Goal: Communication & Community: Share content

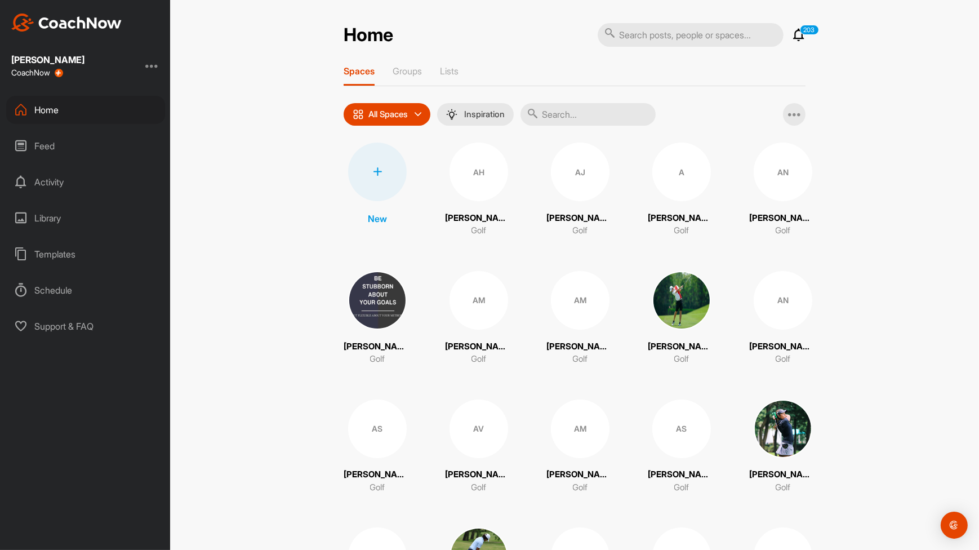
click at [557, 114] on input "text" at bounding box center [588, 114] width 135 height 23
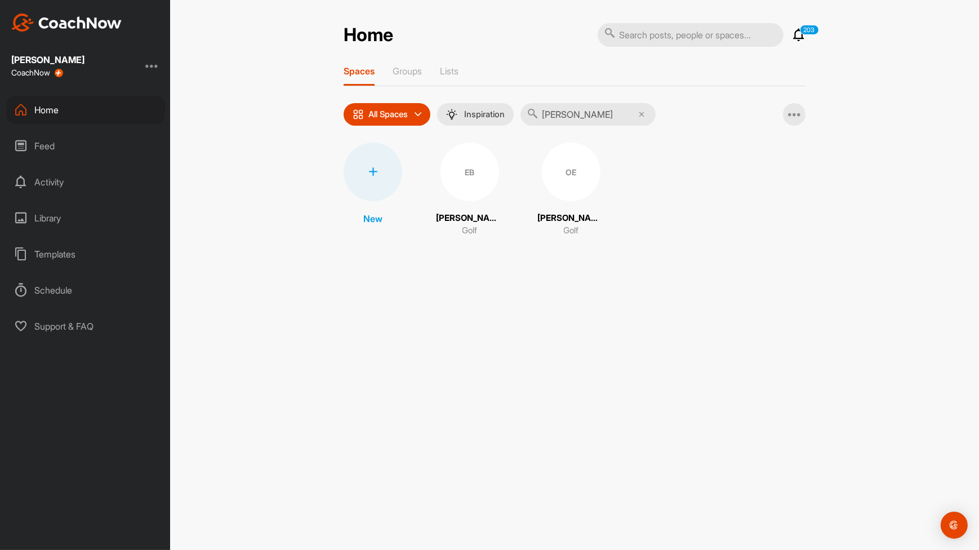
type input "[PERSON_NAME]"
click at [460, 186] on div "EB" at bounding box center [470, 172] width 59 height 59
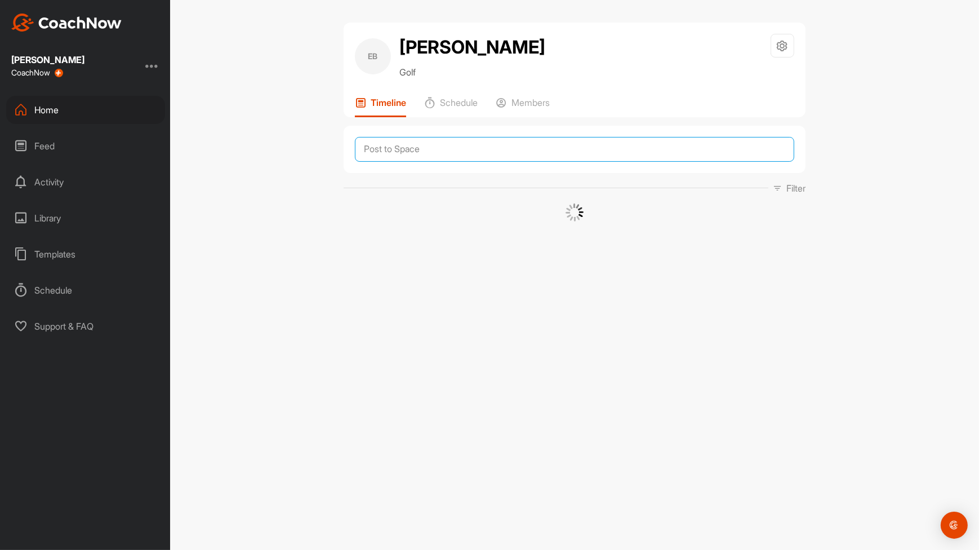
click at [477, 152] on textarea at bounding box center [574, 149] width 439 height 25
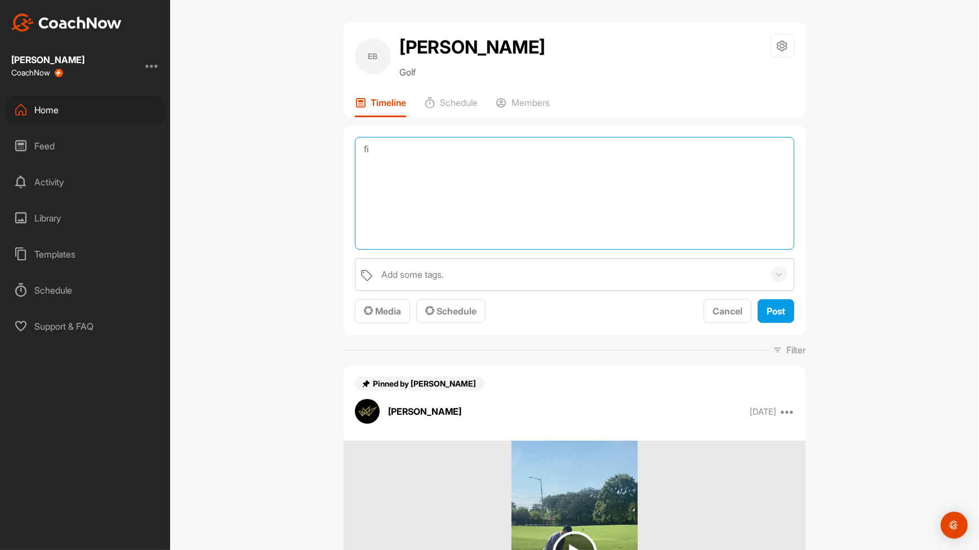
type textarea "f"
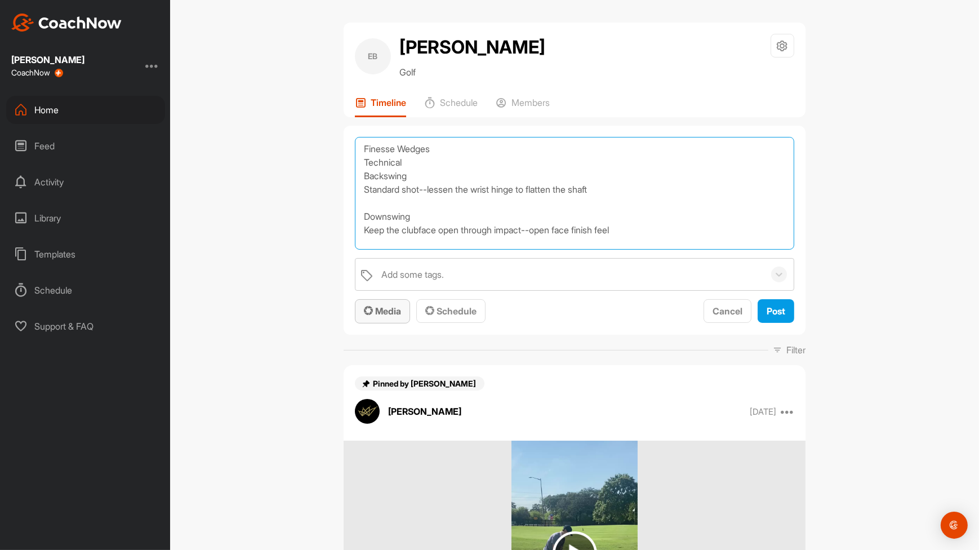
type textarea "Finesse Wedges Technical Backswing Standard shot--lessen the wrist hinge to fla…"
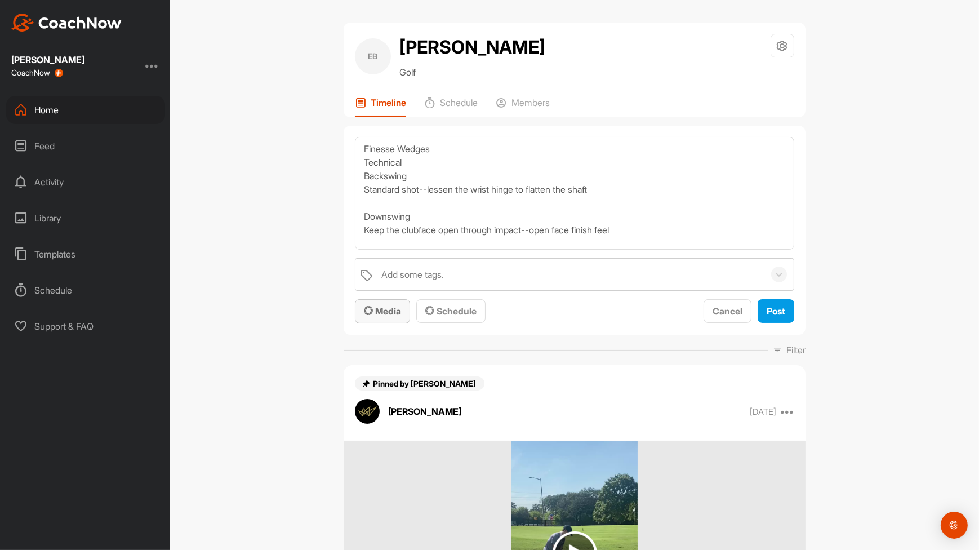
click at [396, 308] on span "Media" at bounding box center [382, 310] width 37 height 11
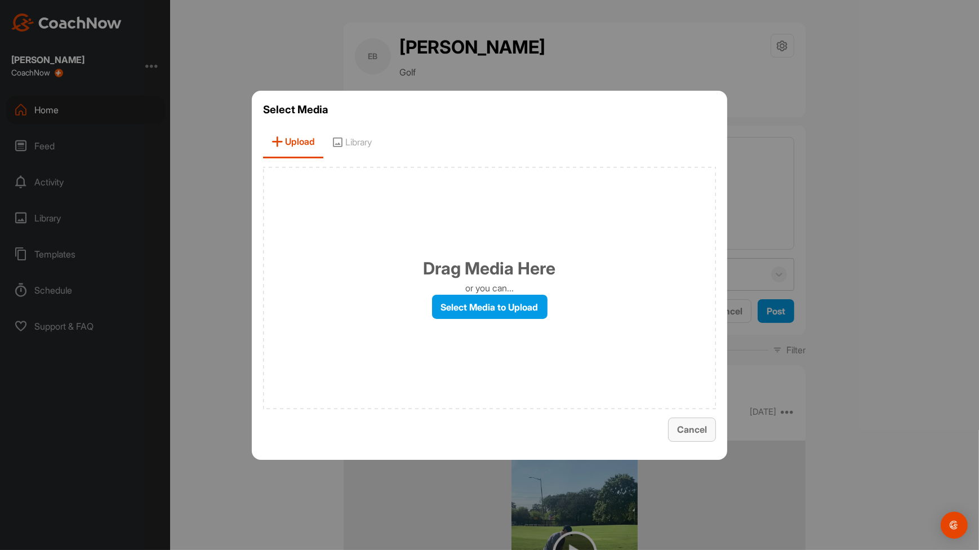
click at [683, 432] on span "Cancel" at bounding box center [692, 429] width 30 height 11
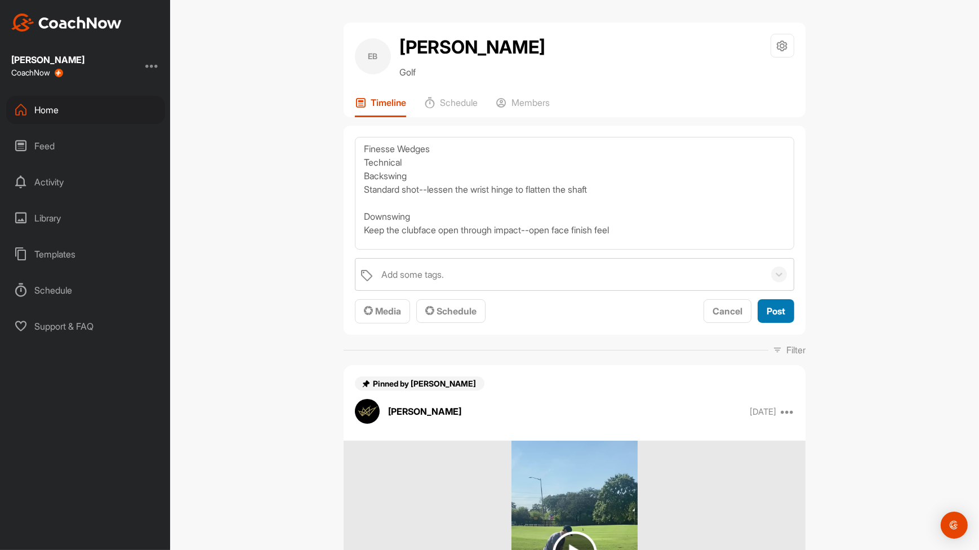
click at [781, 314] on span "Post" at bounding box center [776, 310] width 19 height 11
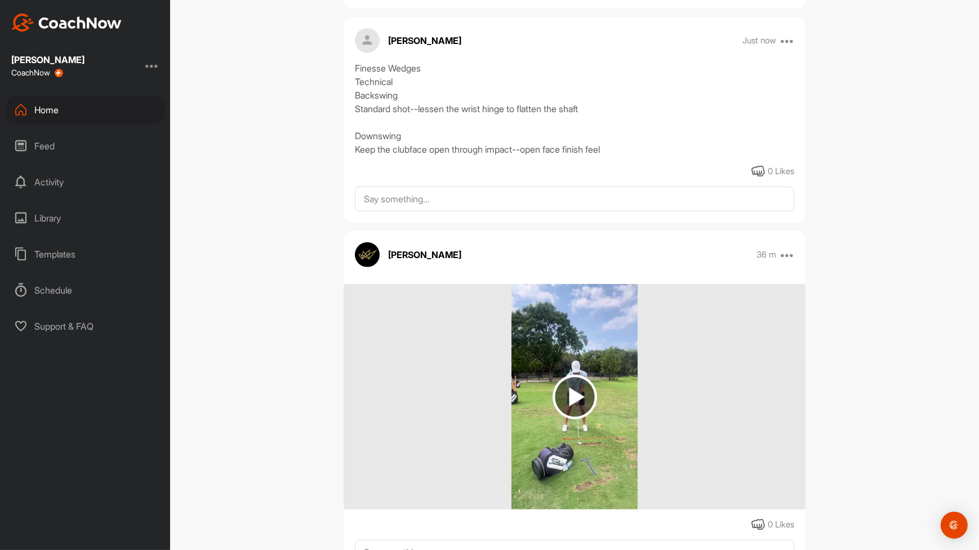
scroll to position [564, 0]
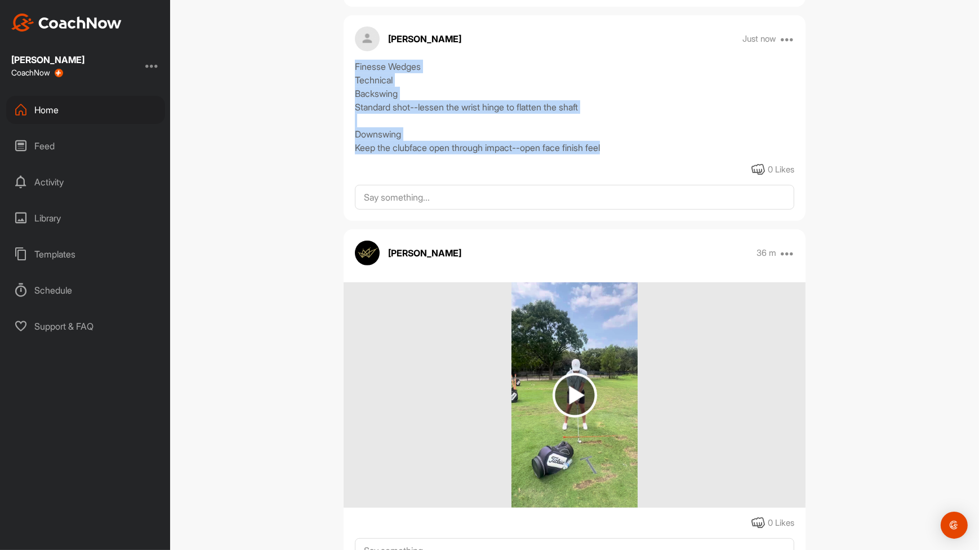
drag, startPoint x: 628, startPoint y: 146, endPoint x: 353, endPoint y: 65, distance: 286.8
click at [355, 65] on div "Finesse Wedges Technical Backswing Standard shot--lessen the wrist hinge to fla…" at bounding box center [574, 107] width 439 height 95
drag, startPoint x: 353, startPoint y: 65, endPoint x: 392, endPoint y: 81, distance: 42.0
copy div "Finesse Wedges Technical Backswing Standard shot--lessen the wrist hinge to fla…"
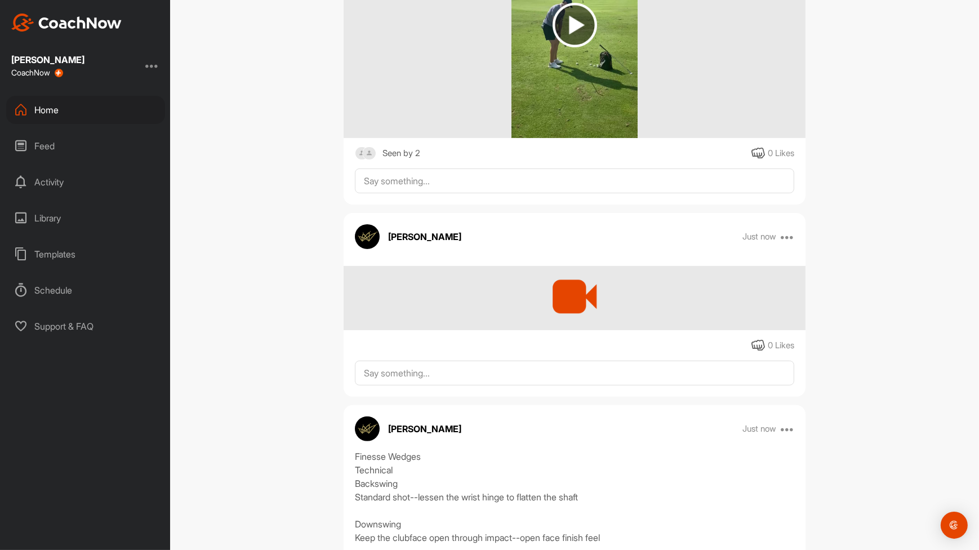
scroll to position [378, 0]
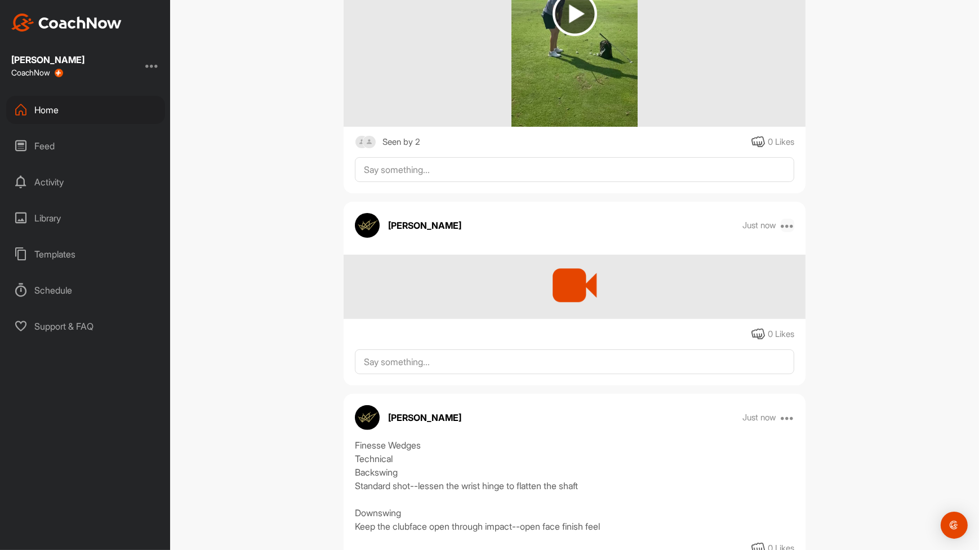
click at [784, 228] on icon at bounding box center [788, 226] width 14 height 14
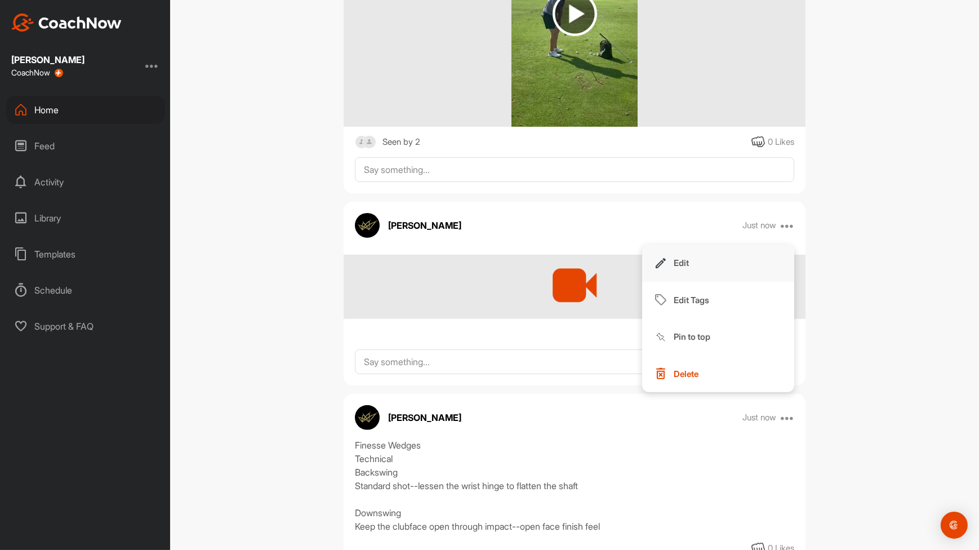
click at [693, 259] on button "Edit" at bounding box center [718, 263] width 152 height 37
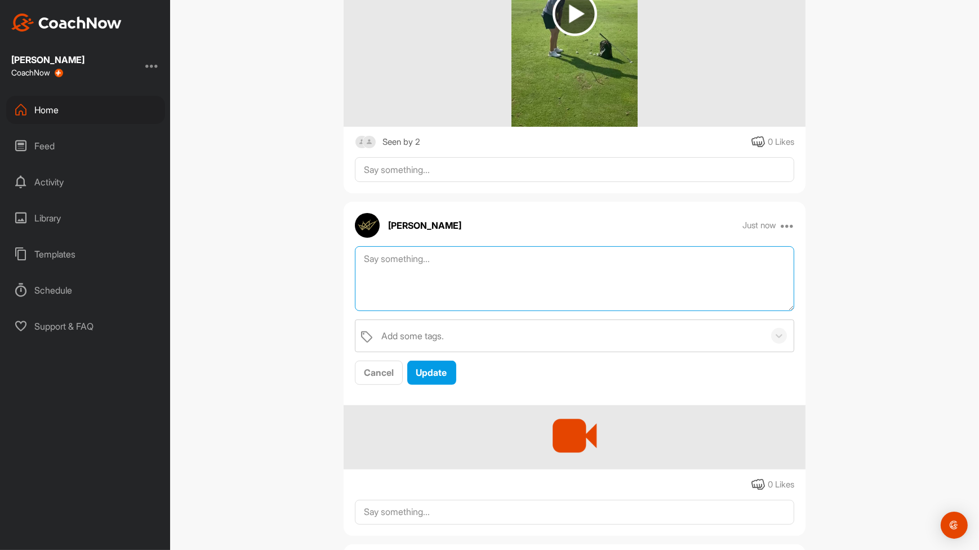
paste textarea "Finesse Wedges Technical Backswing Standard shot--lessen the wrist hinge to fla…"
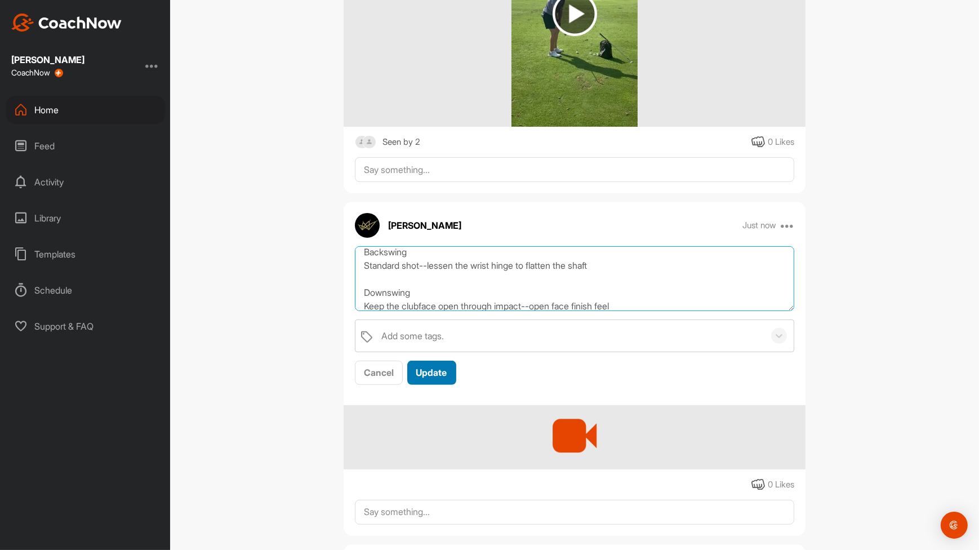
type textarea "Finesse Wedges Technical Backswing Standard shot--lessen the wrist hinge to fla…"
click at [428, 371] on span "Update" at bounding box center [431, 372] width 31 height 11
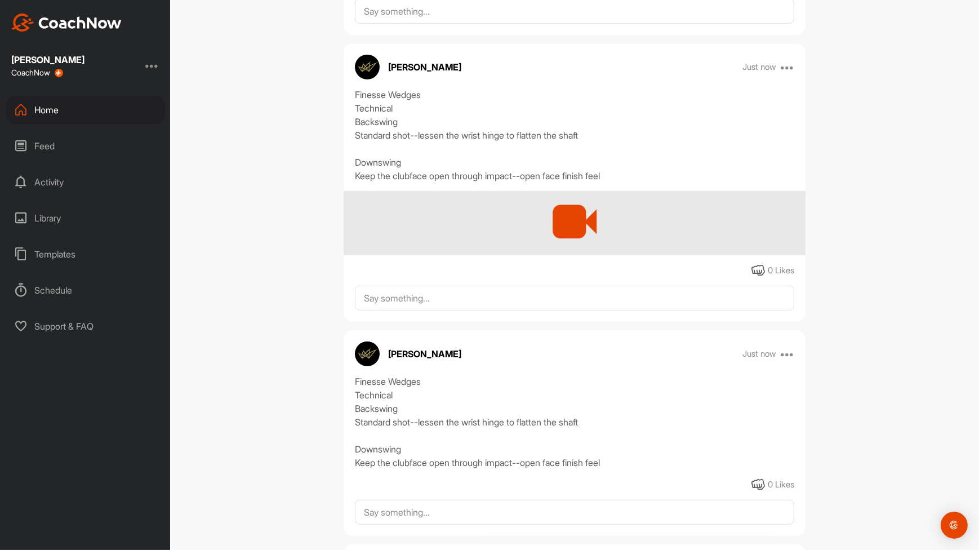
scroll to position [540, 0]
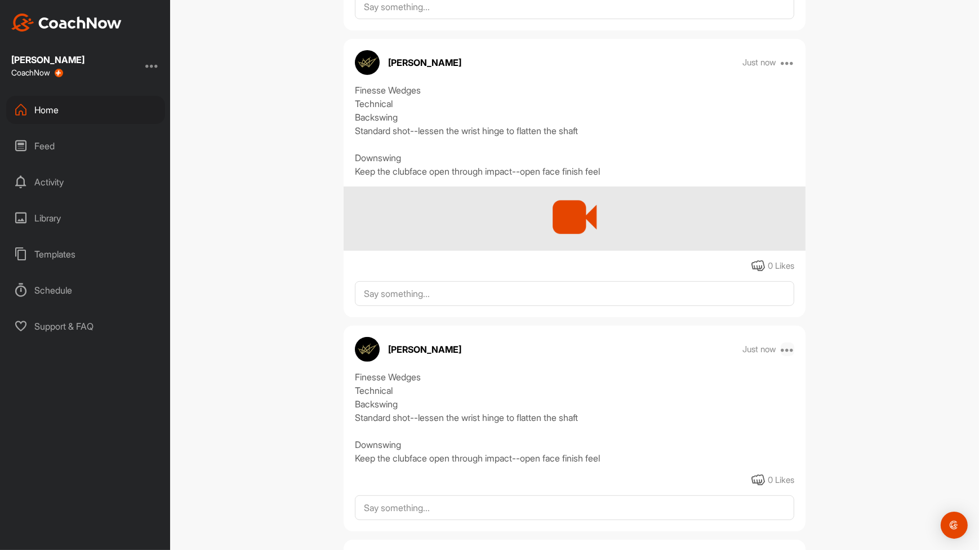
click at [783, 347] on icon at bounding box center [788, 350] width 14 height 14
click at [677, 498] on p "Delete" at bounding box center [686, 498] width 25 height 12
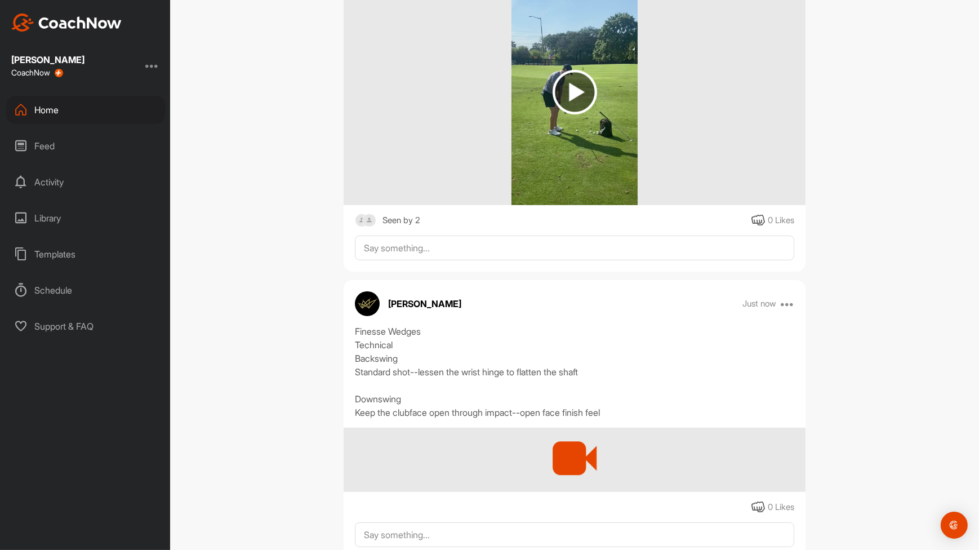
scroll to position [0, 0]
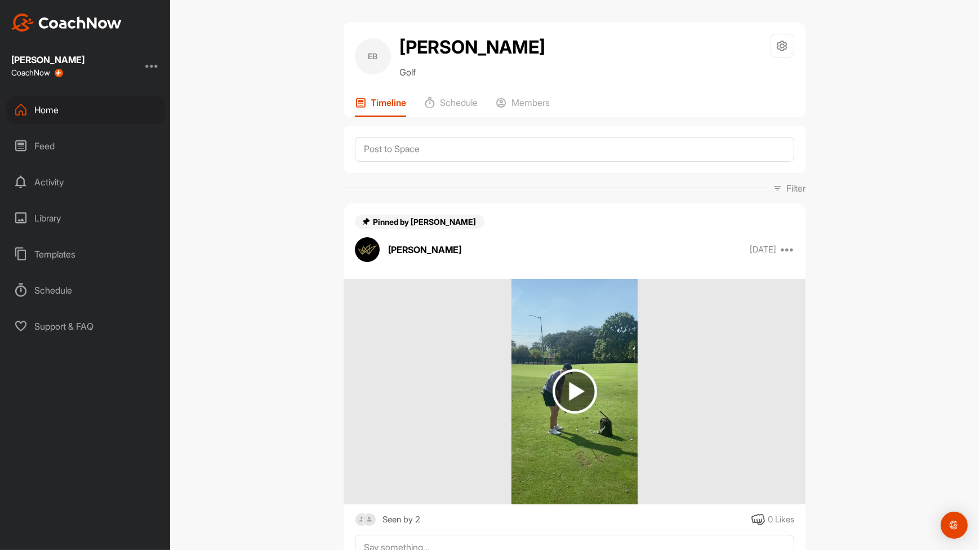
click at [445, 162] on div at bounding box center [575, 149] width 462 height 47
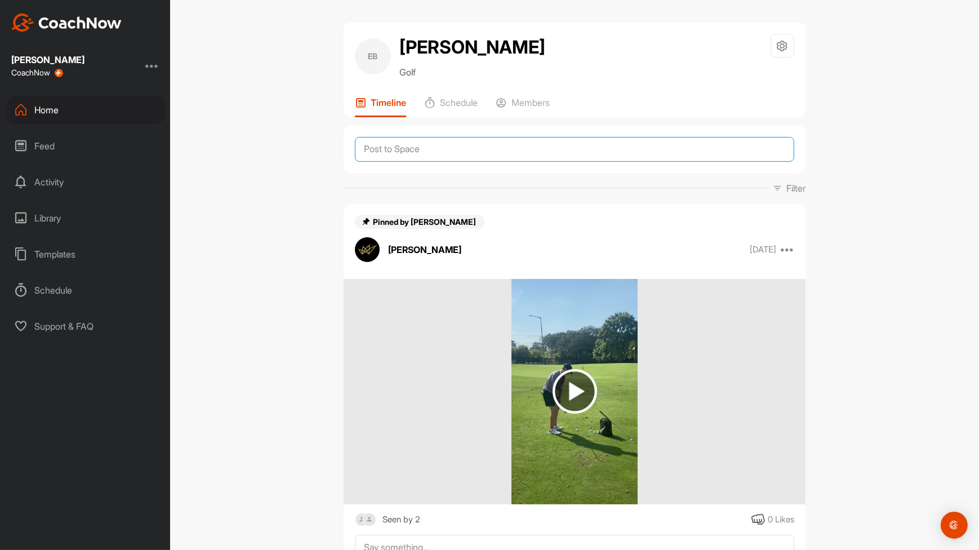
click at [446, 152] on textarea at bounding box center [574, 149] width 439 height 25
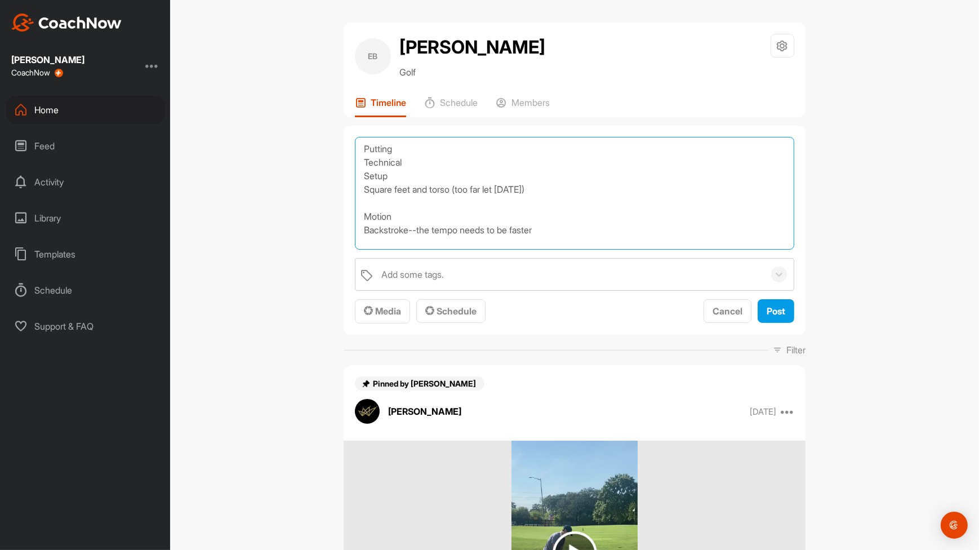
type textarea "Putting Technical Setup Square feet and torso (too far let today) Motion Backst…"
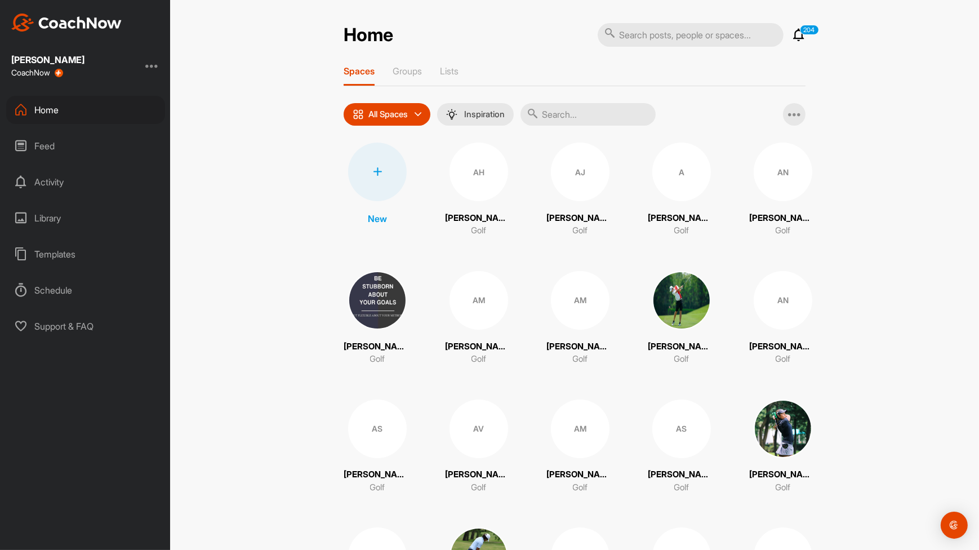
click at [583, 107] on input "text" at bounding box center [588, 114] width 135 height 23
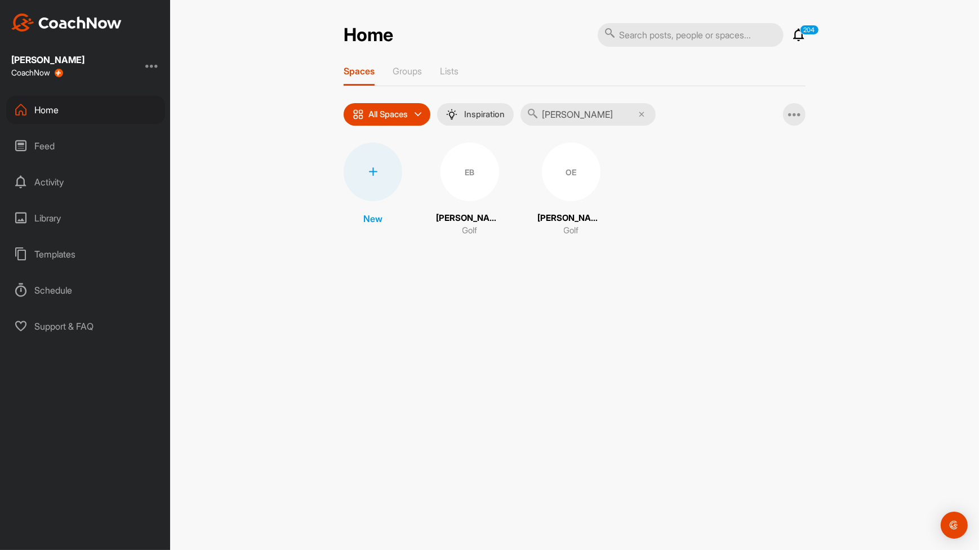
type input "[PERSON_NAME]"
click at [465, 201] on div "EB [PERSON_NAME] Golf" at bounding box center [470, 190] width 68 height 95
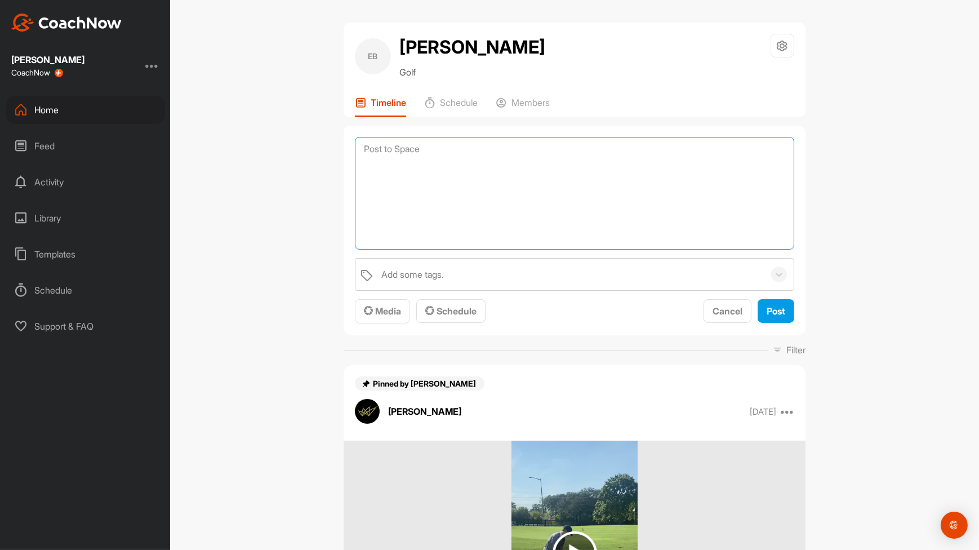
click at [493, 140] on textarea at bounding box center [574, 193] width 439 height 113
type textarea "T"
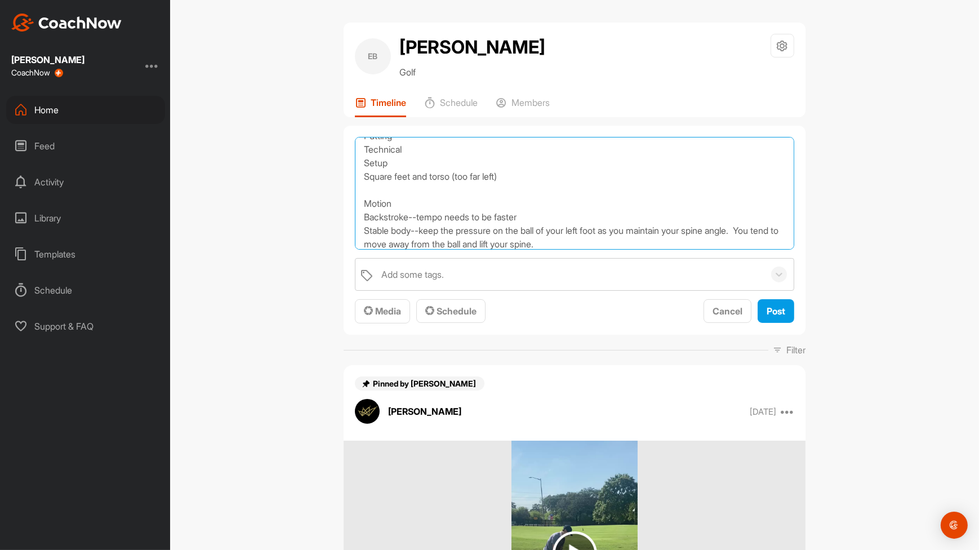
scroll to position [27, 0]
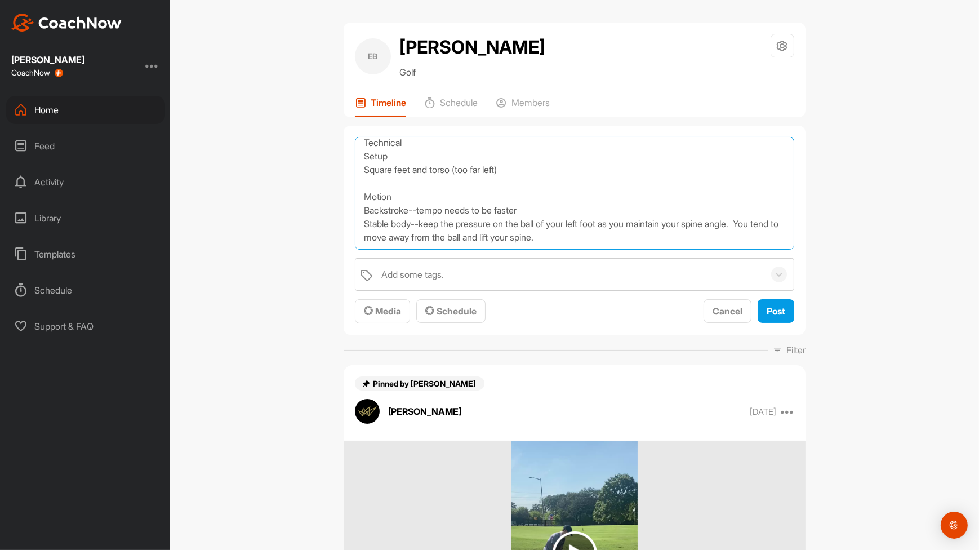
click at [489, 221] on textarea "Putting Technical Setup Square feet and torso (too far left) Motion Backstroke-…" at bounding box center [574, 193] width 439 height 113
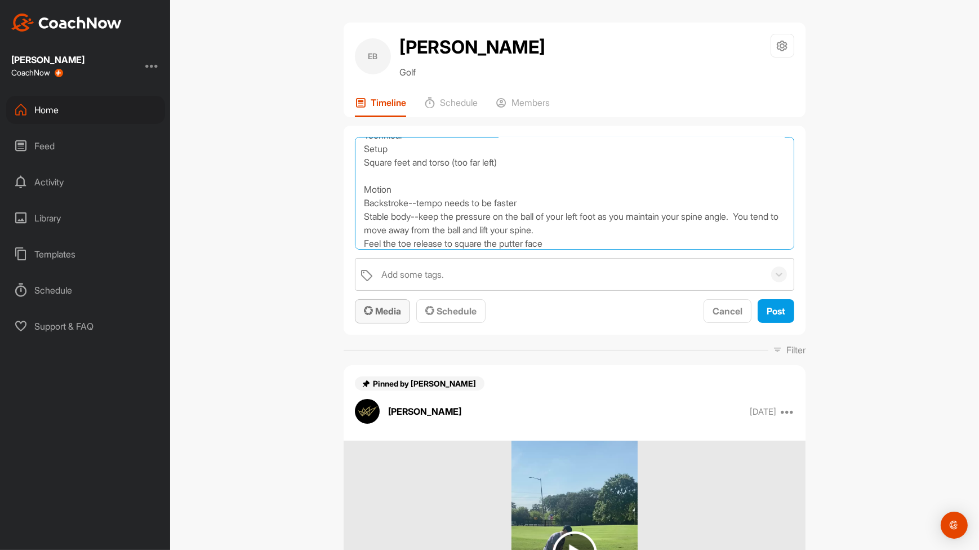
type textarea "Putting Technical Setup Square feet and torso (too far left) Motion Backstroke-…"
click at [394, 318] on button "Media" at bounding box center [382, 311] width 55 height 24
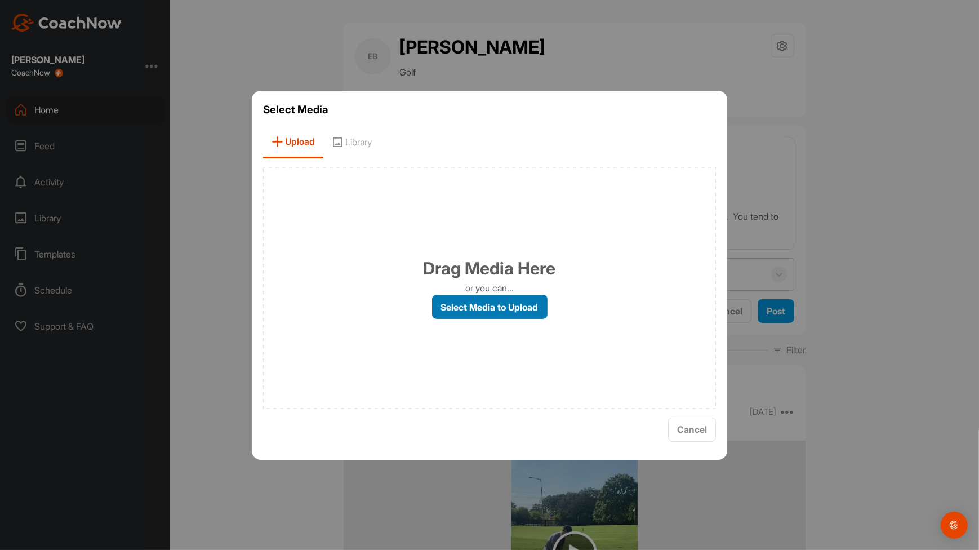
click at [507, 302] on label "Select Media to Upload" at bounding box center [490, 307] width 116 height 24
click at [0, 0] on input "Select Media to Upload" at bounding box center [0, 0] width 0 height 0
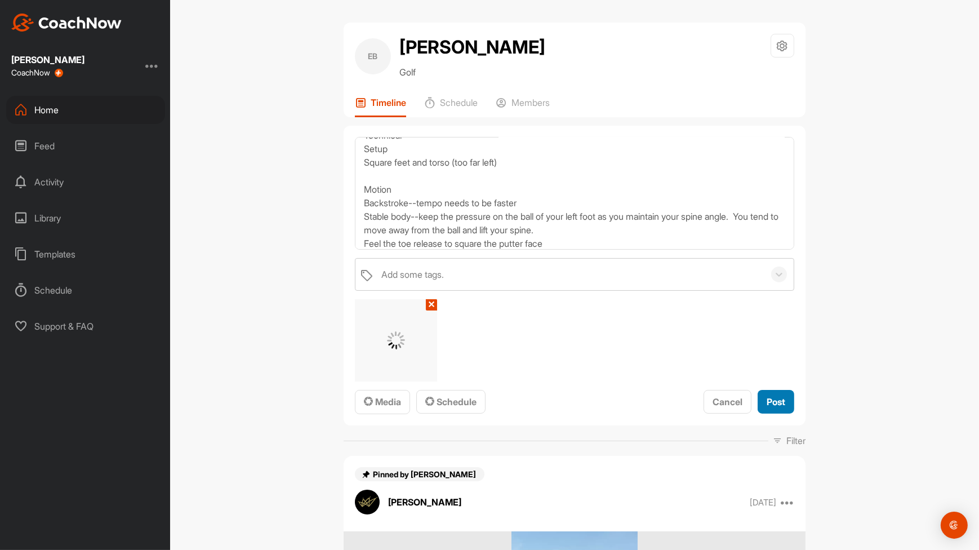
click at [761, 393] on button "Post" at bounding box center [776, 402] width 37 height 24
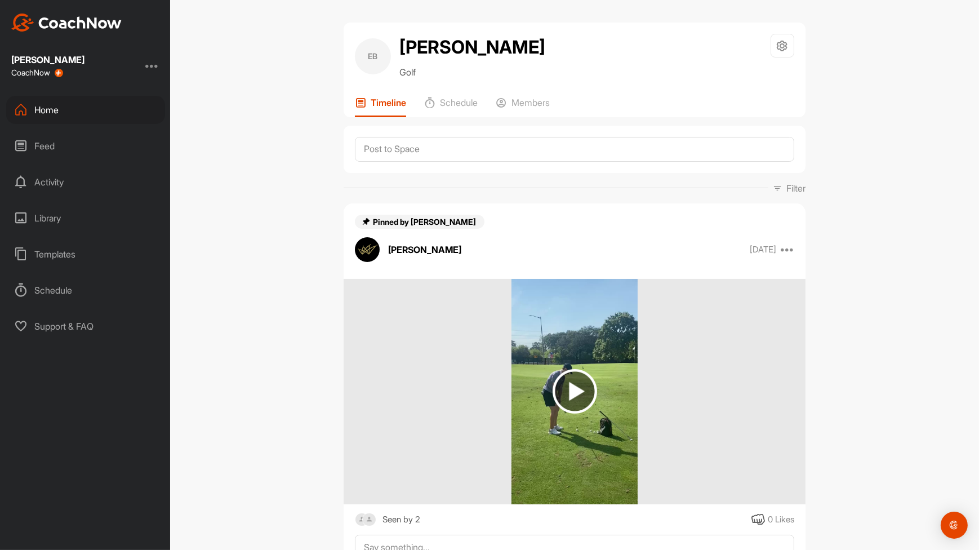
scroll to position [0, 0]
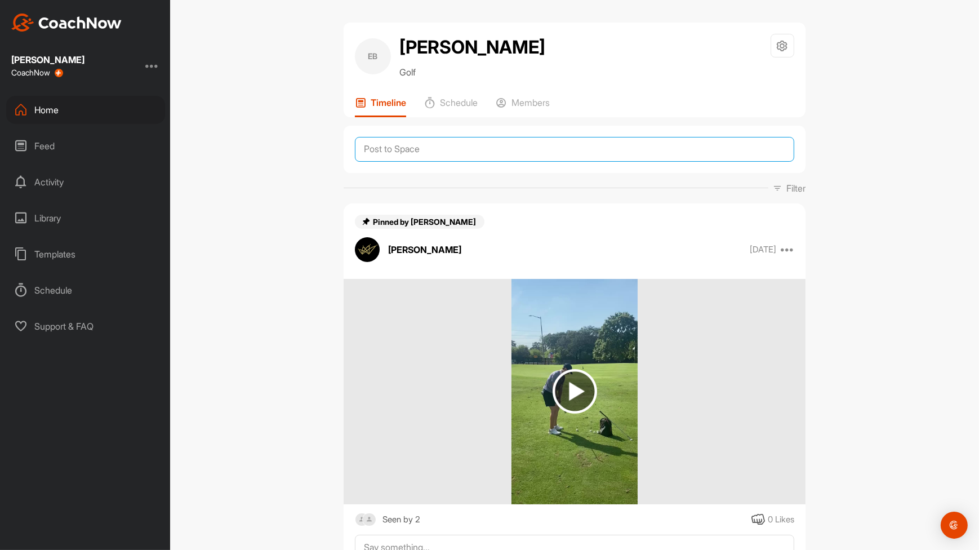
click at [430, 146] on textarea at bounding box center [574, 149] width 439 height 25
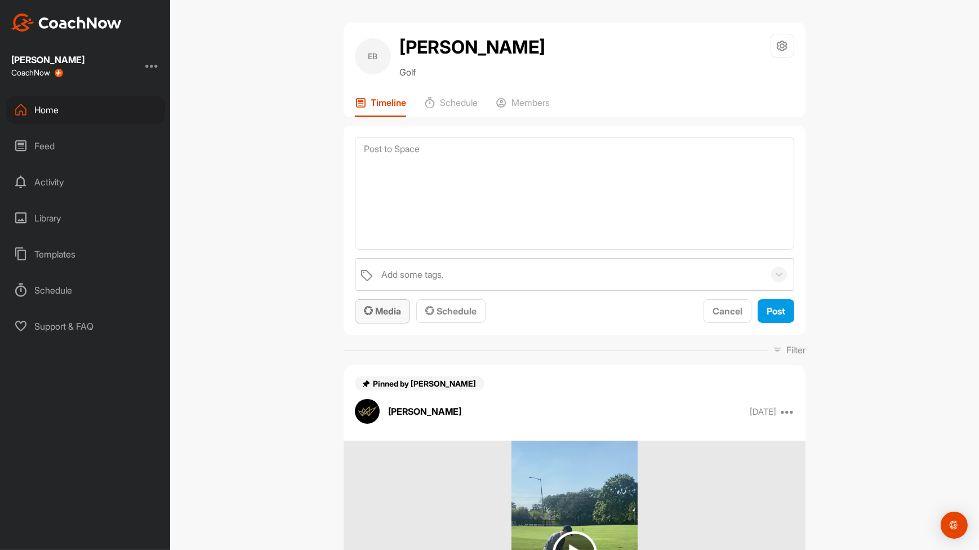
click at [387, 314] on span "Media" at bounding box center [382, 310] width 37 height 11
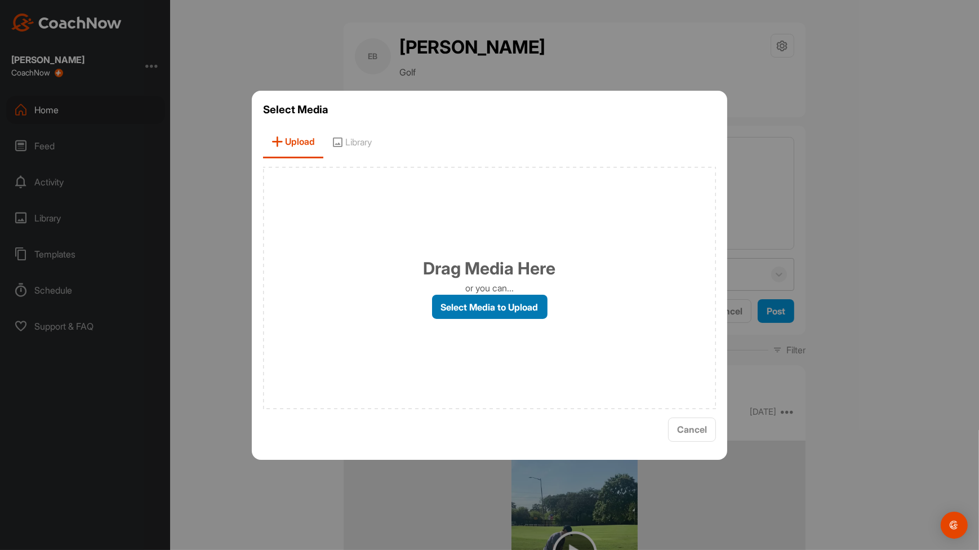
click at [488, 309] on label "Select Media to Upload" at bounding box center [490, 307] width 116 height 24
click at [0, 0] on input "Select Media to Upload" at bounding box center [0, 0] width 0 height 0
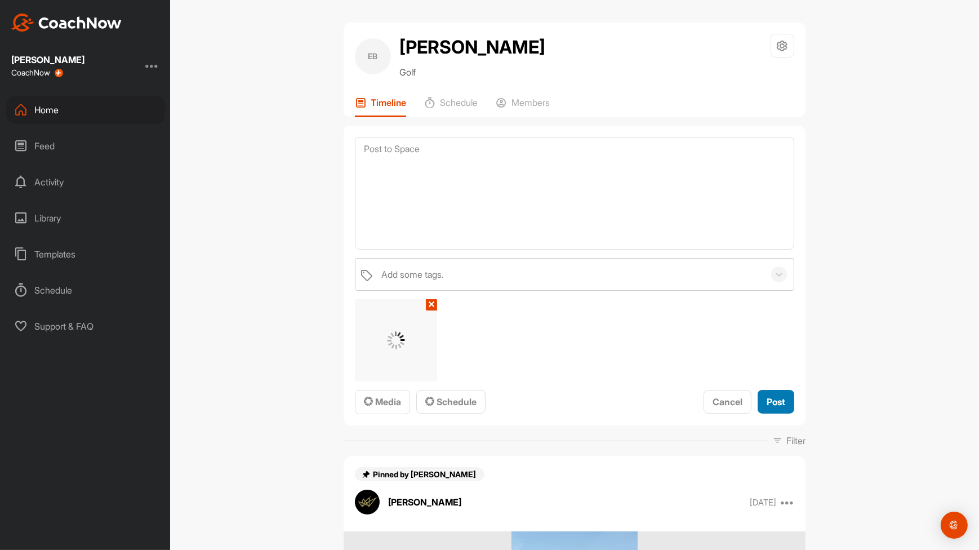
click at [774, 399] on span "Post" at bounding box center [776, 401] width 19 height 11
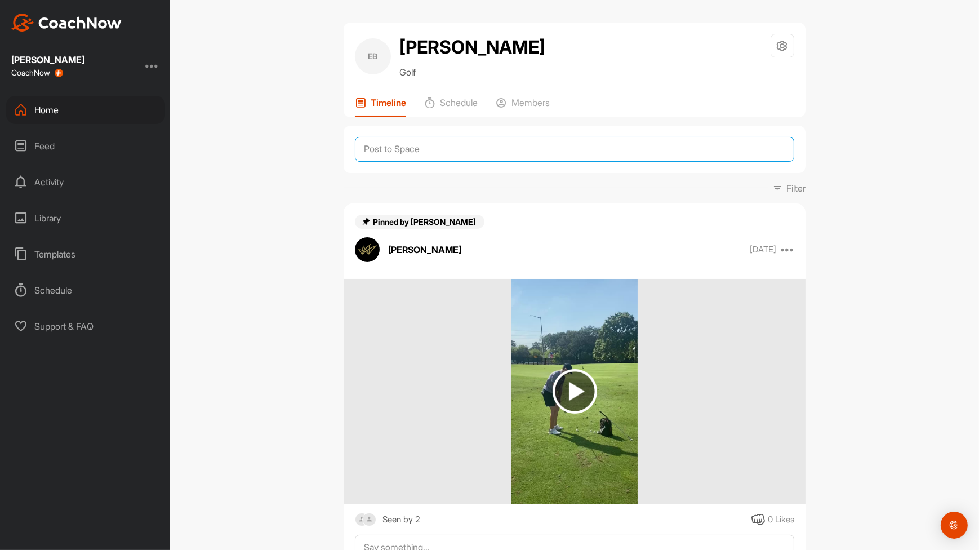
click at [560, 144] on textarea at bounding box center [574, 149] width 439 height 25
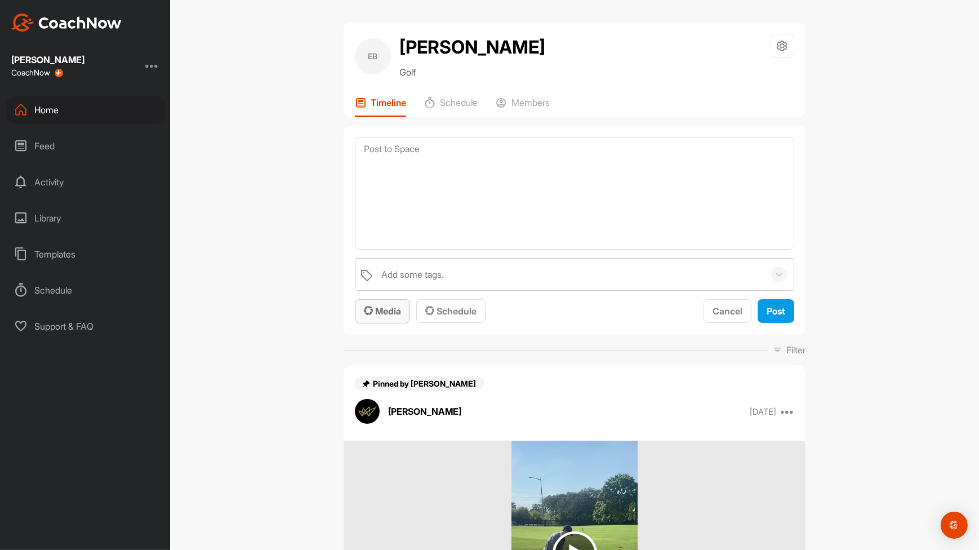
click at [385, 316] on span "Media" at bounding box center [382, 310] width 37 height 11
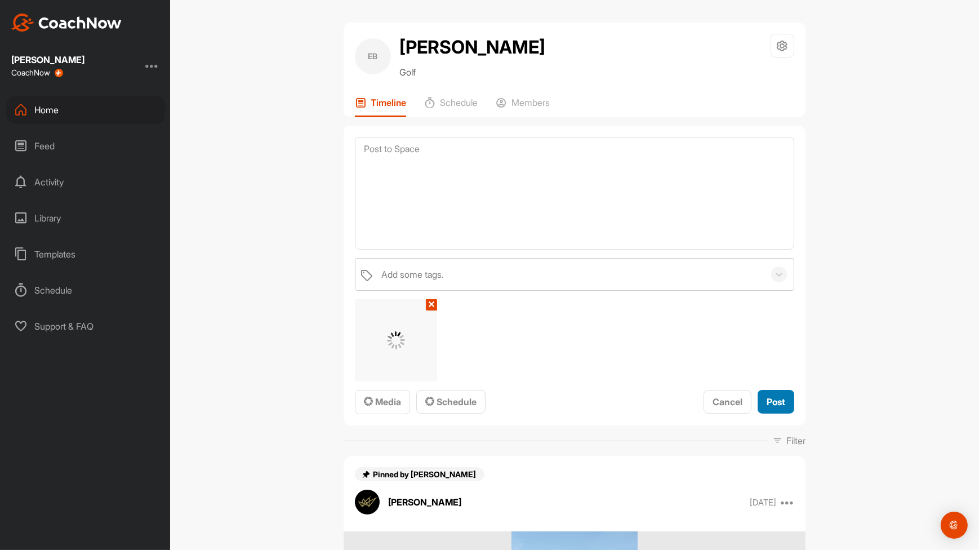
click at [767, 398] on span "Post" at bounding box center [776, 401] width 19 height 11
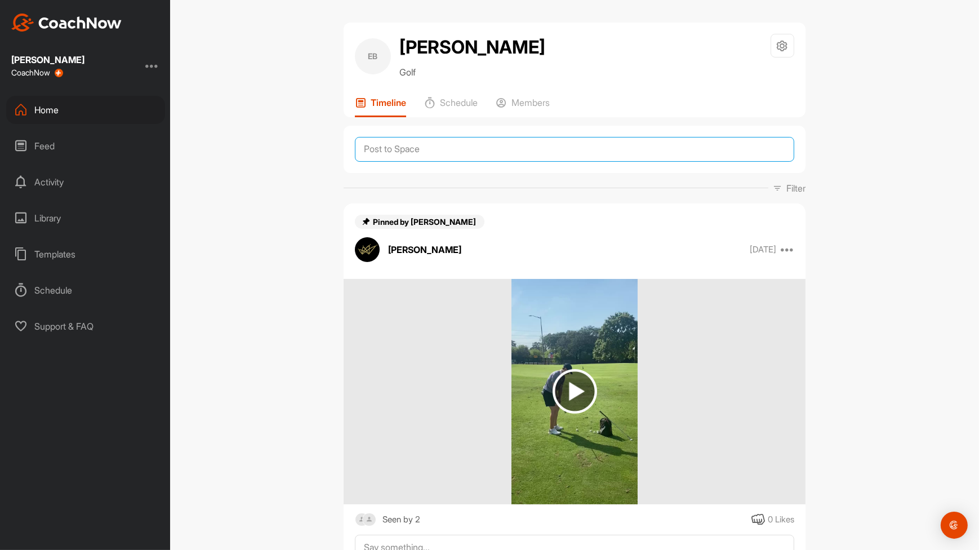
click at [527, 155] on textarea at bounding box center [574, 149] width 439 height 25
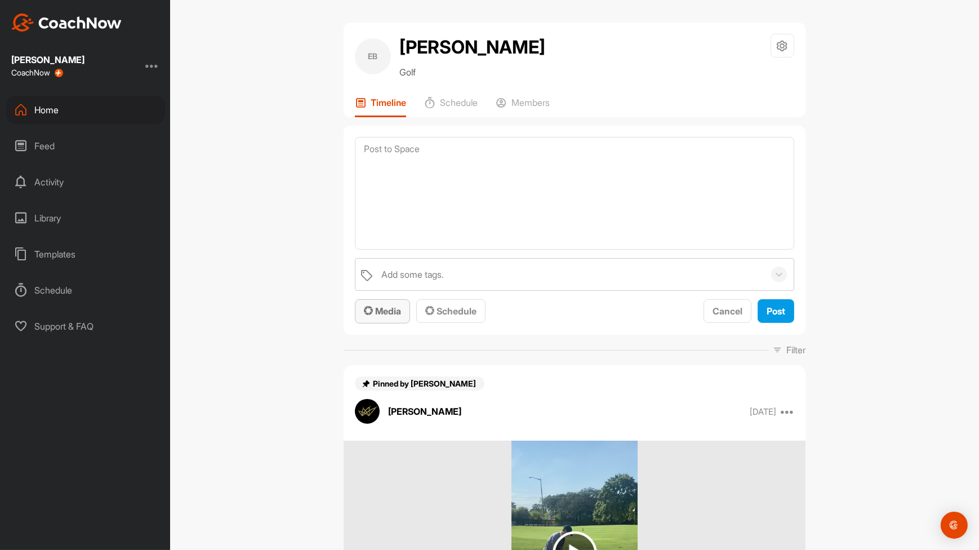
click at [396, 305] on span "Media" at bounding box center [382, 310] width 37 height 11
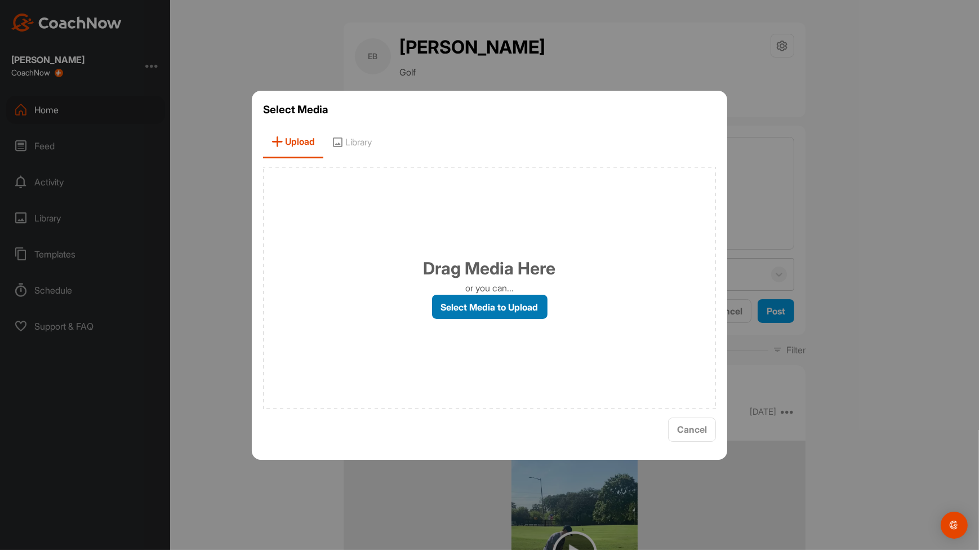
click at [469, 307] on label "Select Media to Upload" at bounding box center [490, 307] width 116 height 24
click at [0, 0] on input "Select Media to Upload" at bounding box center [0, 0] width 0 height 0
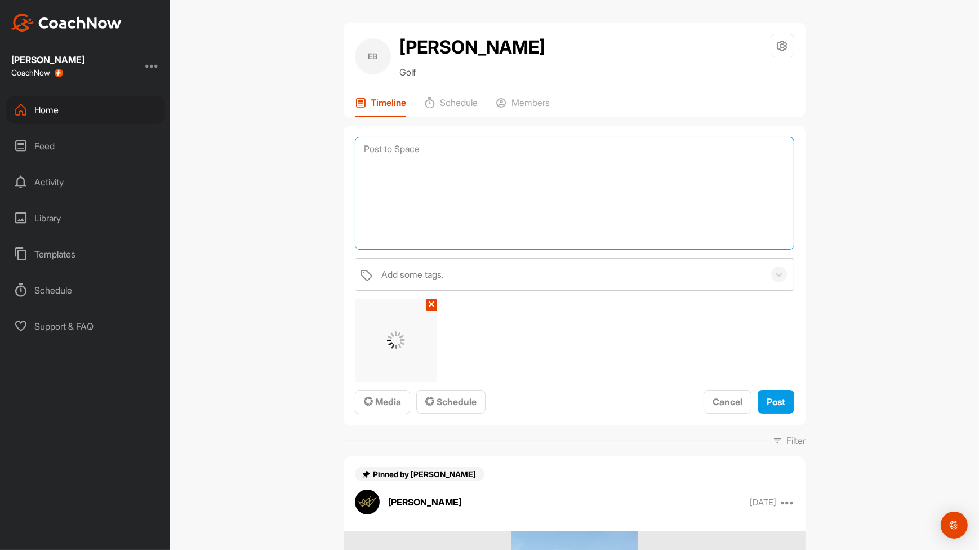
click at [539, 144] on textarea at bounding box center [574, 193] width 439 height 113
type textarea "Better tempo!"
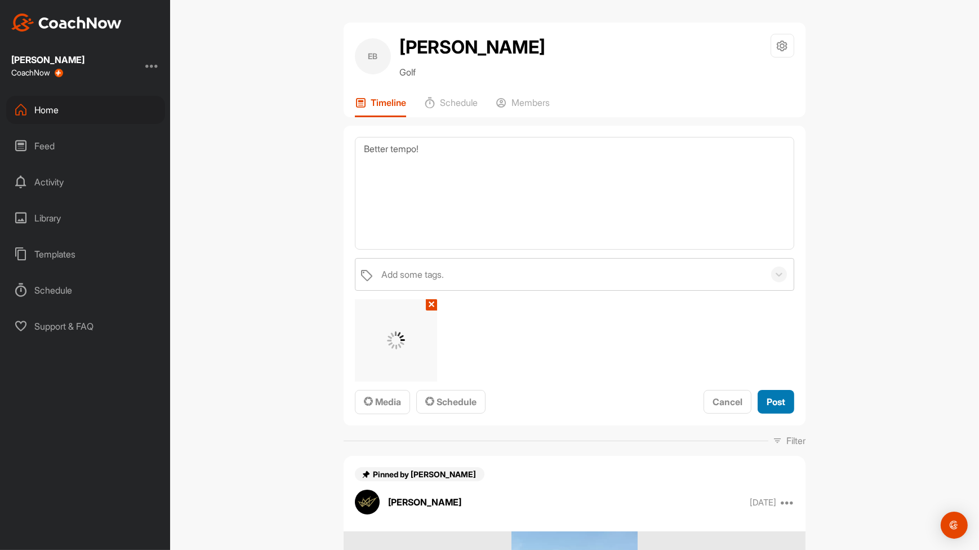
click at [778, 403] on span "Post" at bounding box center [776, 401] width 19 height 11
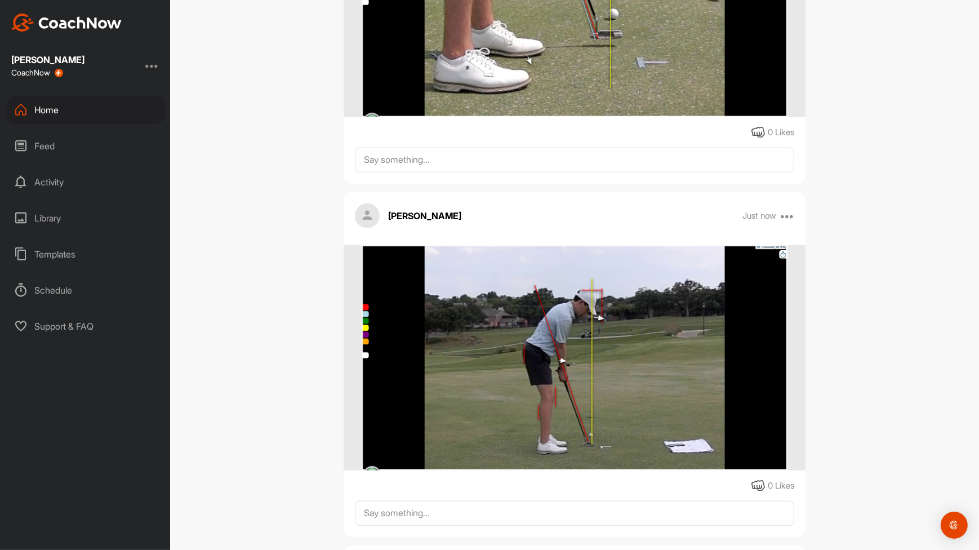
scroll to position [946, 0]
click at [635, 292] on img at bounding box center [575, 357] width 426 height 225
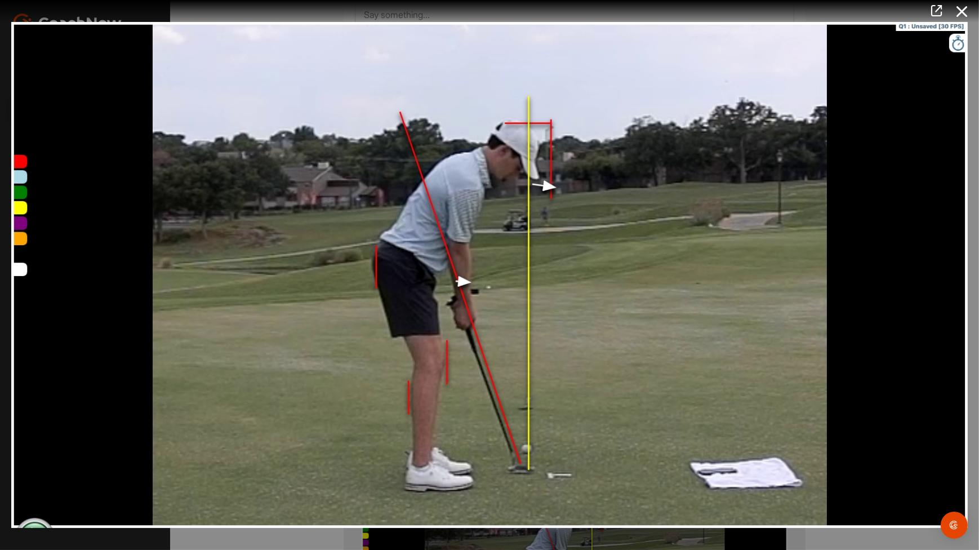
scroll to position [1107, 0]
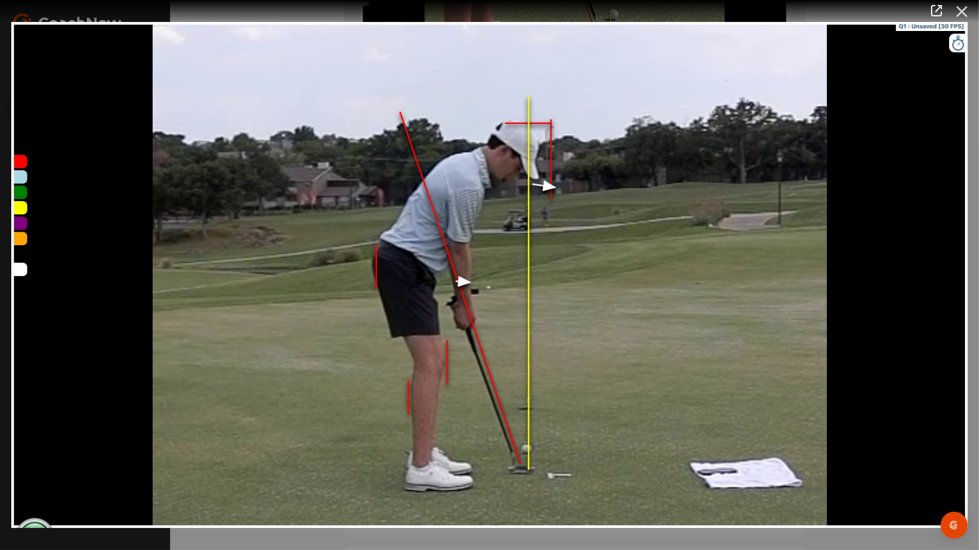
click at [951, 11] on icon at bounding box center [962, 11] width 26 height 21
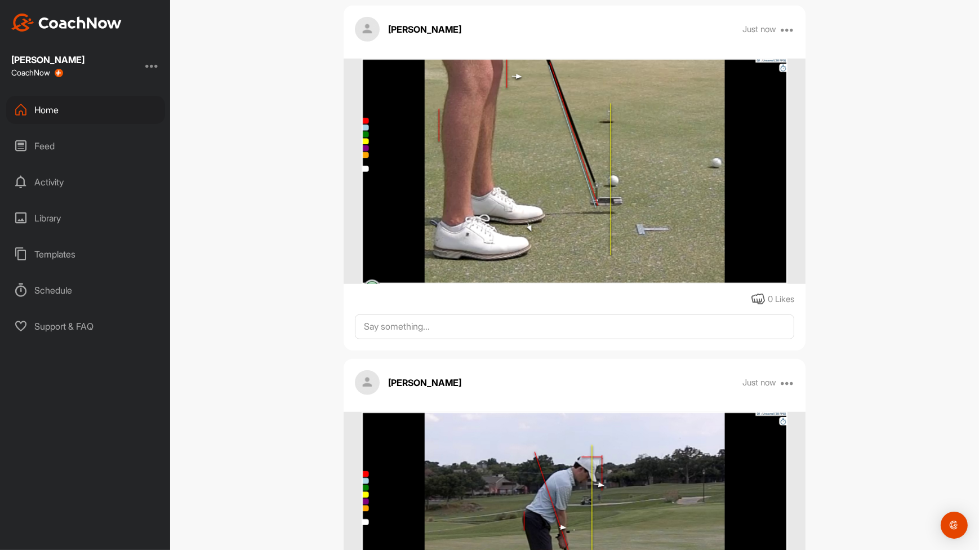
scroll to position [938, 0]
